Goal: Transaction & Acquisition: Purchase product/service

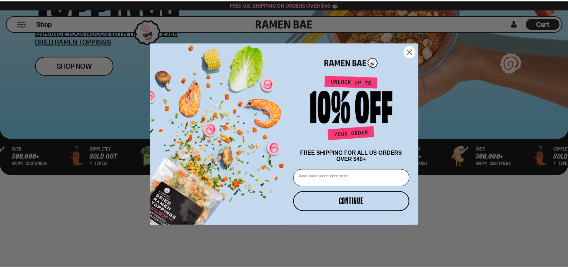
scroll to position [173, 0]
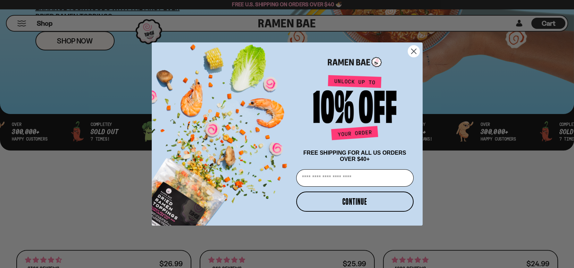
click at [413, 50] on icon "Close dialog" at bounding box center [413, 51] width 5 height 5
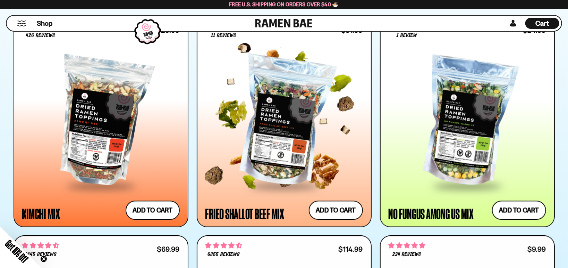
scroll to position [590, 0]
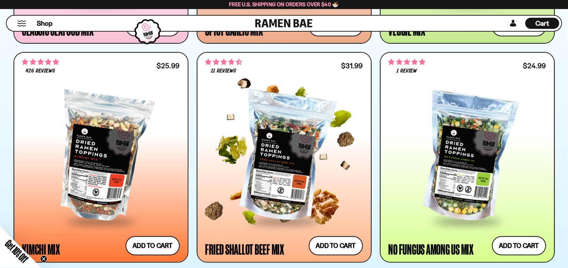
click at [293, 144] on div at bounding box center [284, 157] width 158 height 126
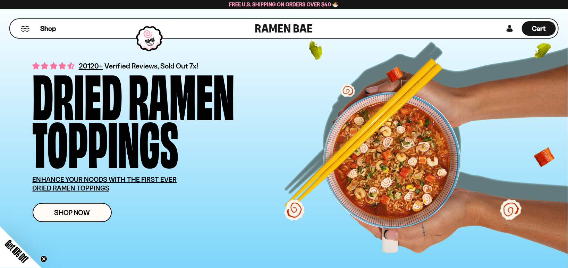
scroll to position [0, 0]
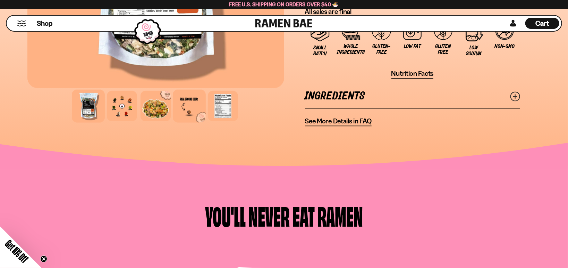
scroll to position [555, 0]
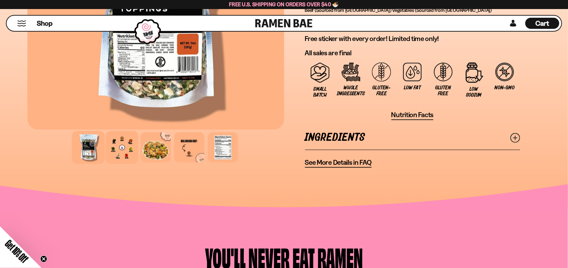
click at [123, 146] on div at bounding box center [122, 147] width 33 height 33
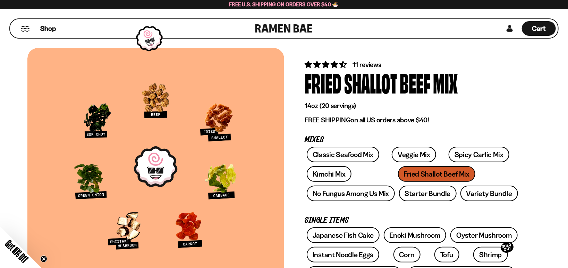
scroll to position [0, 0]
